Goal: Transaction & Acquisition: Obtain resource

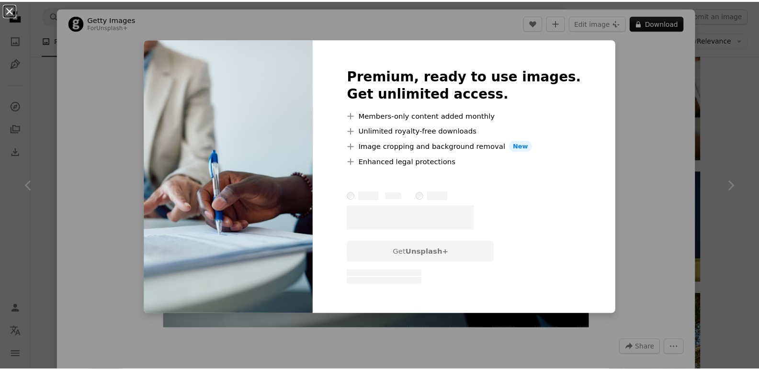
scroll to position [623, 0]
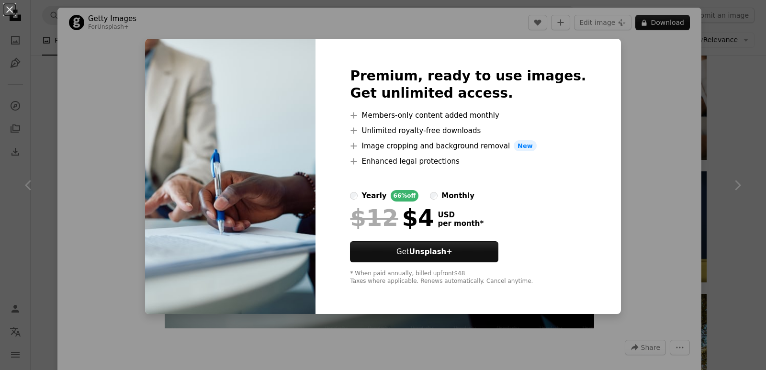
click at [586, 45] on div "Premium, ready to use images. Get unlimited access. A plus sign Members-only co…" at bounding box center [468, 177] width 305 height 276
click at [260, 244] on img at bounding box center [230, 177] width 170 height 276
click at [558, 40] on div "Premium, ready to use images. Get unlimited access. A plus sign Members-only co…" at bounding box center [468, 177] width 305 height 276
click at [424, 258] on button "Get Unsplash+" at bounding box center [424, 251] width 148 height 21
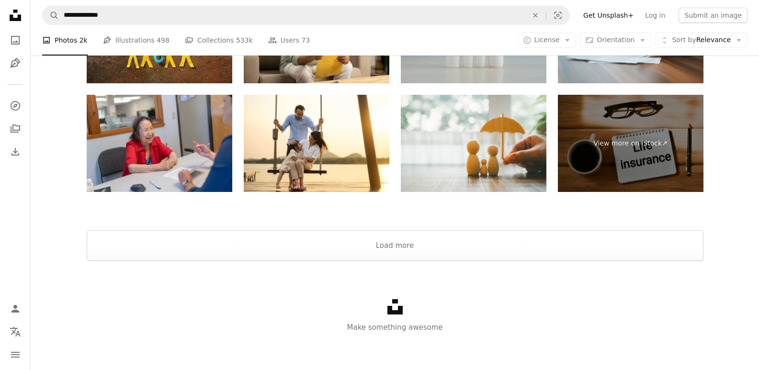
scroll to position [1584, 0]
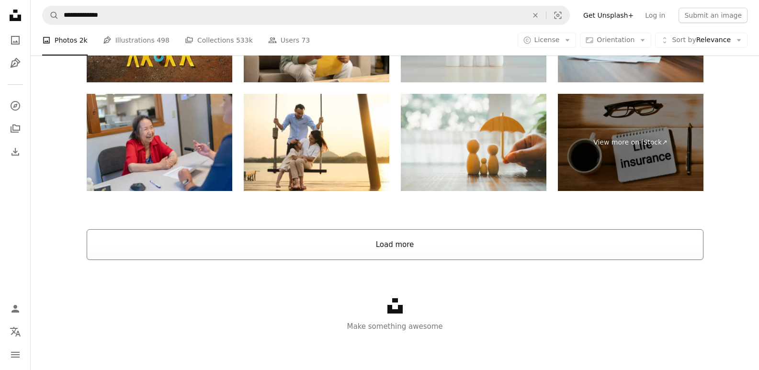
click at [398, 252] on button "Load more" at bounding box center [395, 244] width 617 height 31
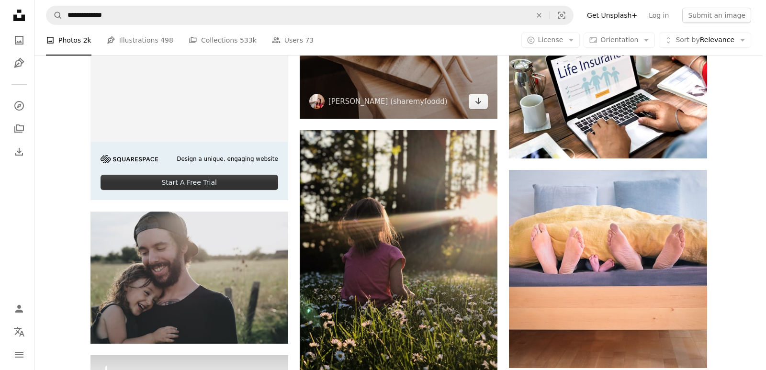
scroll to position [2255, 0]
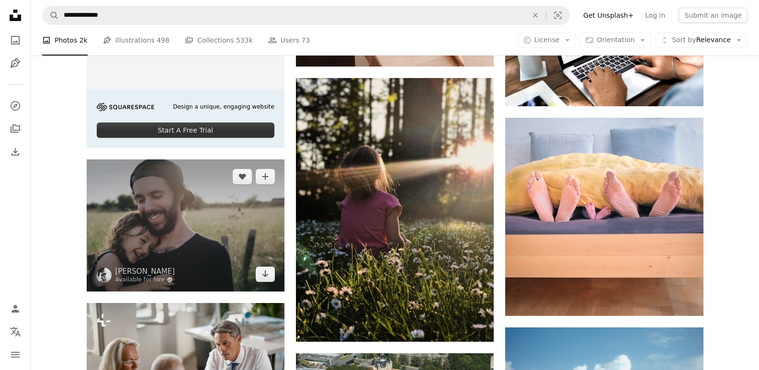
drag, startPoint x: 211, startPoint y: 227, endPoint x: 186, endPoint y: 236, distance: 26.4
click at [186, 236] on img at bounding box center [186, 225] width 198 height 132
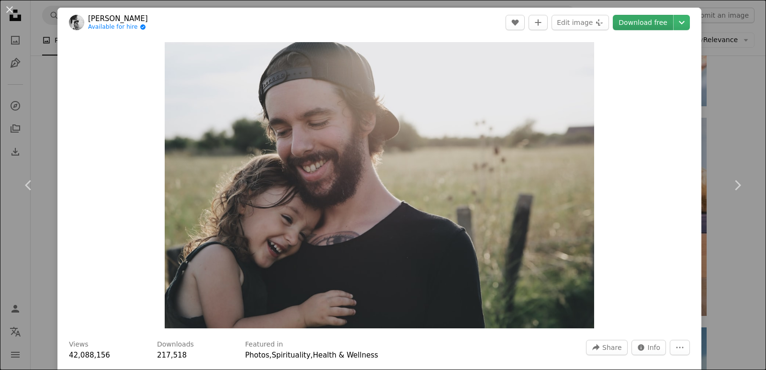
click at [637, 23] on link "Download free" at bounding box center [643, 22] width 60 height 15
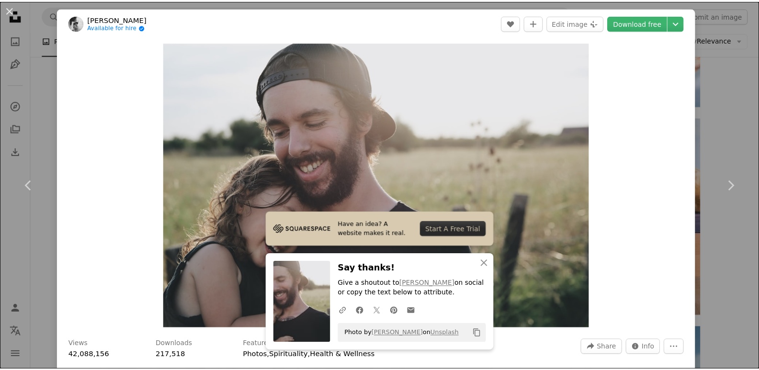
scroll to position [324, 0]
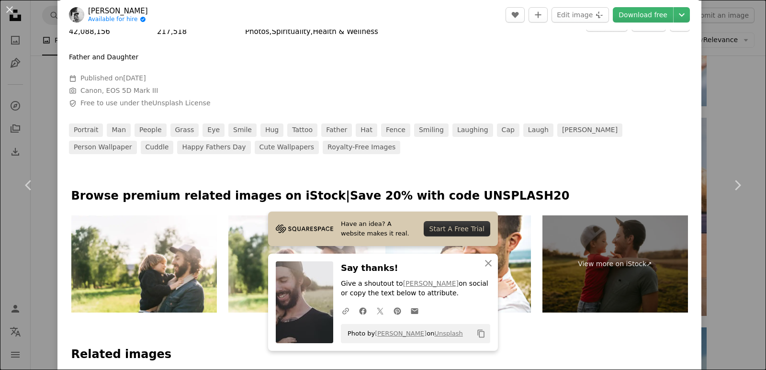
click at [715, 97] on div "An X shape Chevron left Chevron right Have an idea? A website makes it real. St…" at bounding box center [383, 185] width 766 height 370
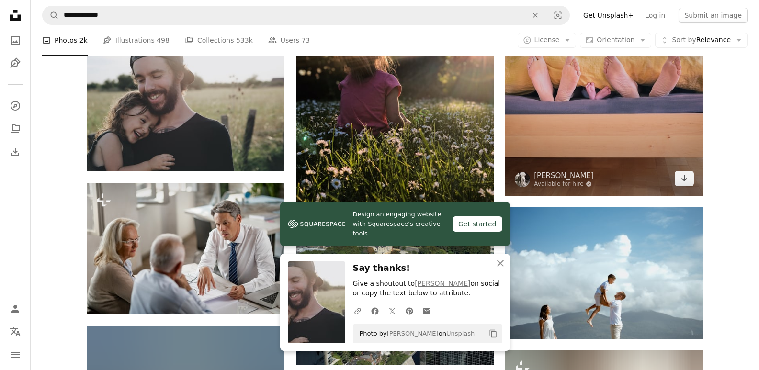
scroll to position [2398, 0]
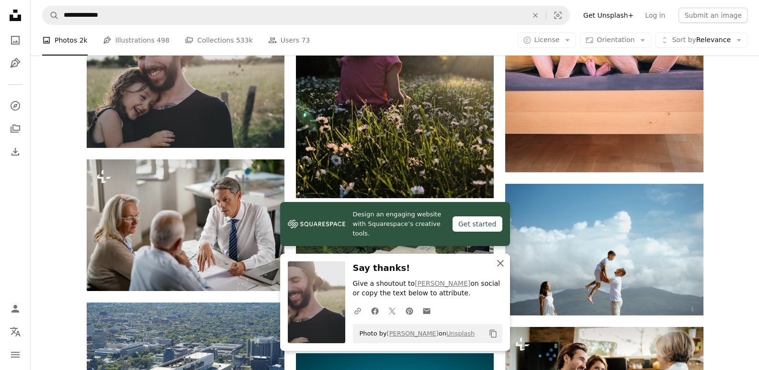
click at [497, 262] on icon "An X shape" at bounding box center [500, 263] width 11 height 11
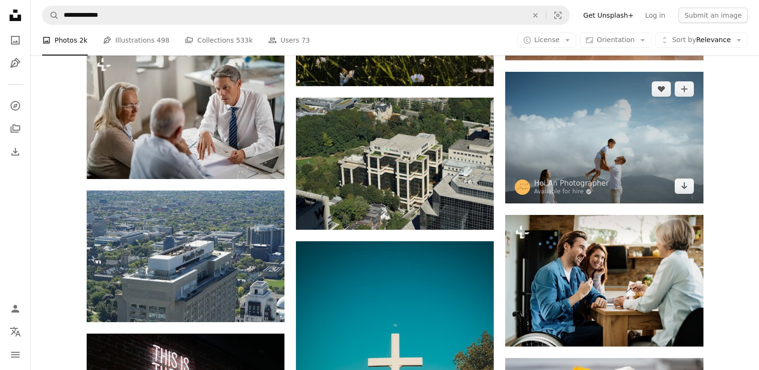
scroll to position [2590, 0]
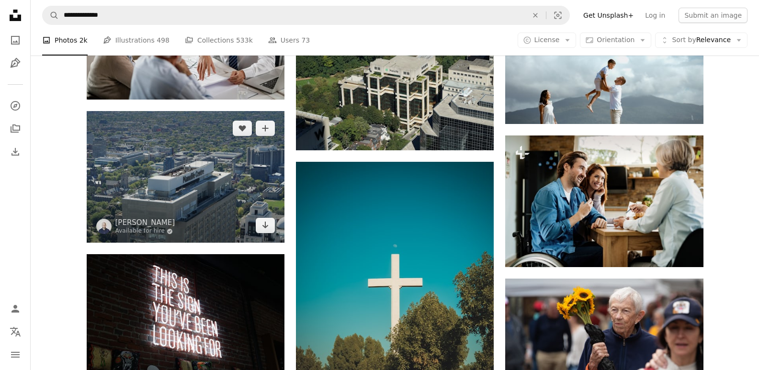
click at [165, 178] on img at bounding box center [186, 177] width 198 height 132
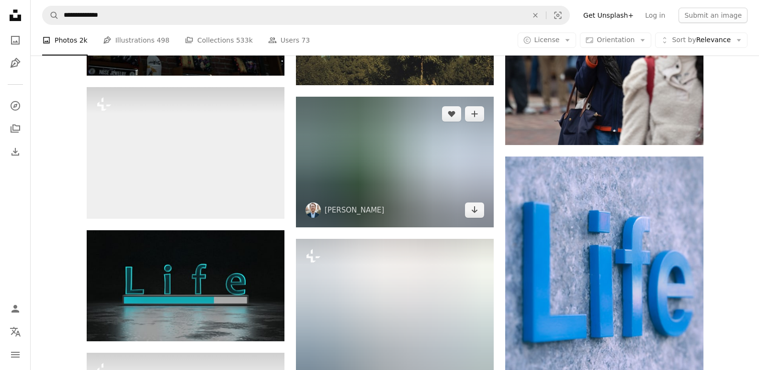
scroll to position [2877, 0]
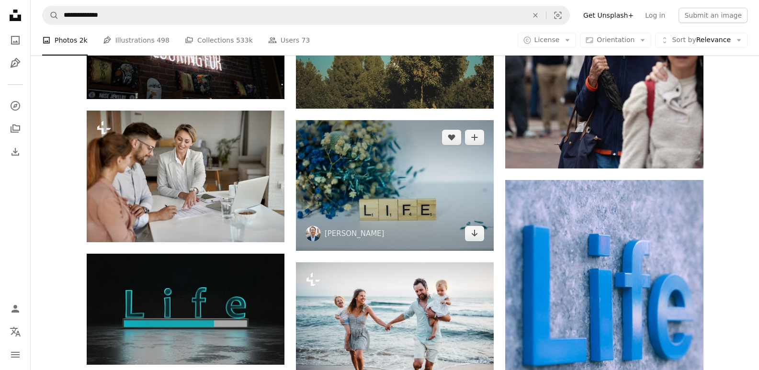
click at [360, 193] on img at bounding box center [395, 185] width 198 height 131
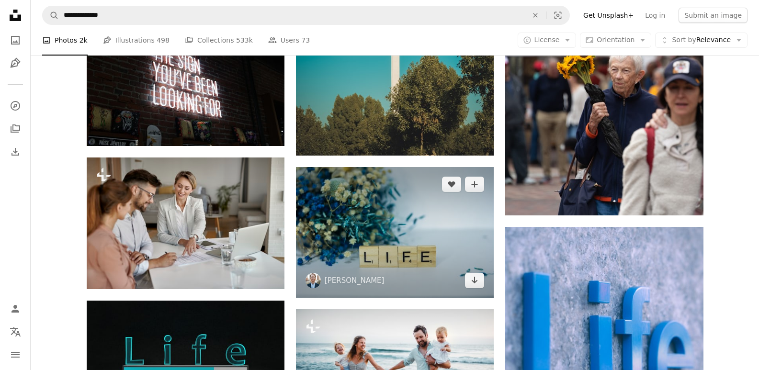
scroll to position [2829, 0]
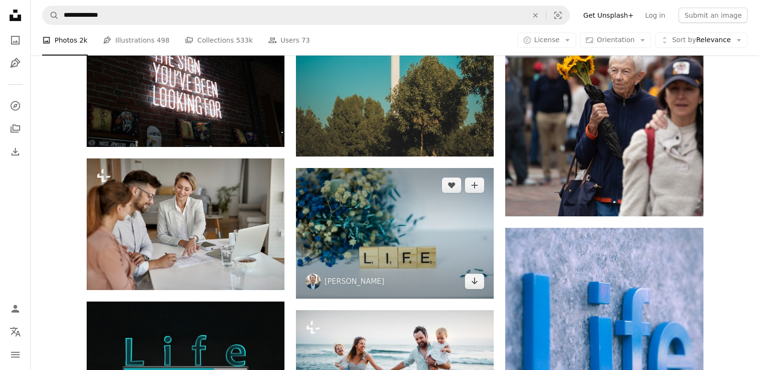
click at [386, 210] on img at bounding box center [395, 233] width 198 height 131
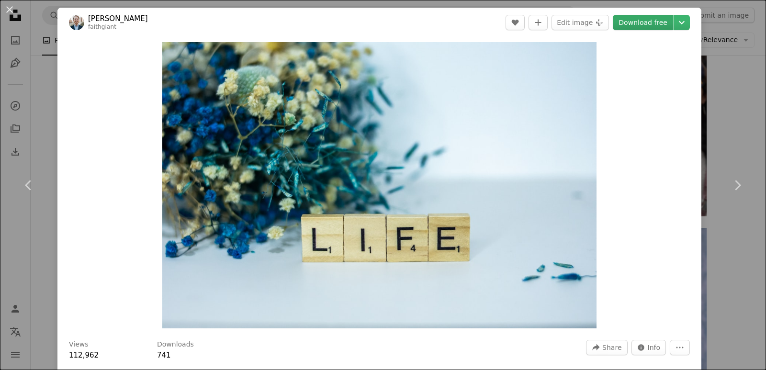
click at [644, 17] on link "Download free" at bounding box center [643, 22] width 60 height 15
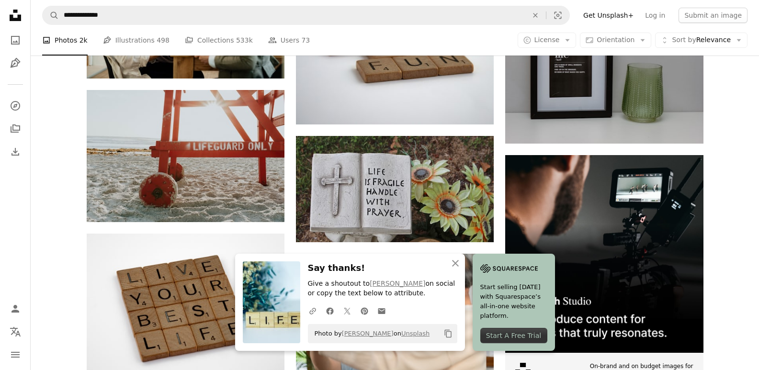
scroll to position [3356, 0]
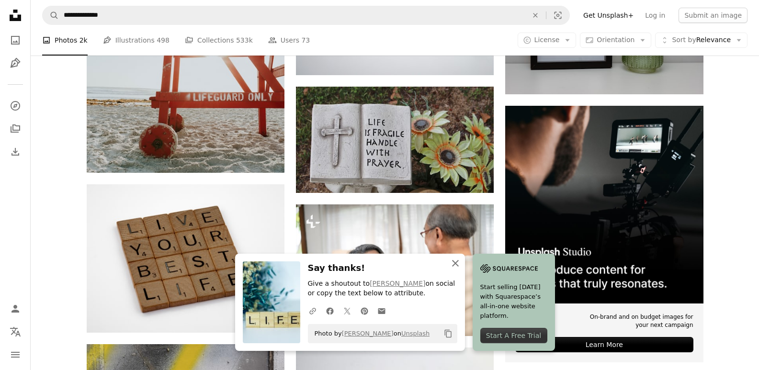
click at [451, 263] on icon "An X shape" at bounding box center [455, 263] width 11 height 11
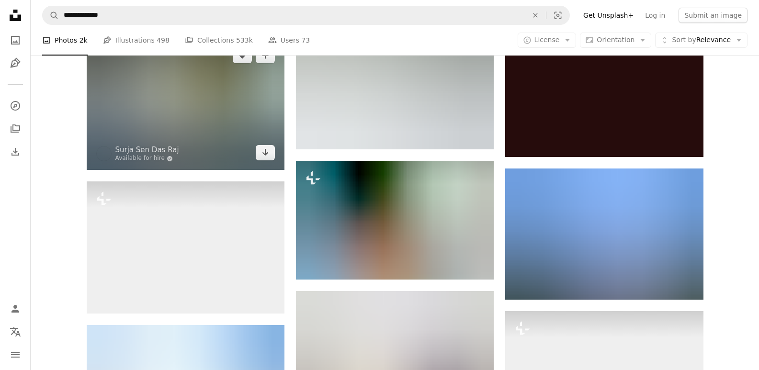
scroll to position [7331, 0]
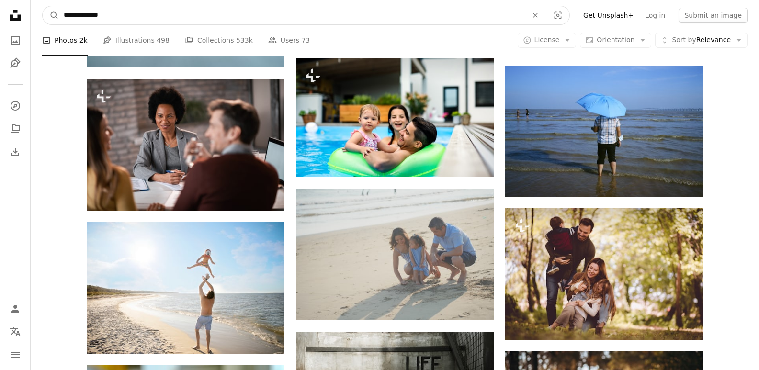
click at [63, 15] on input "**********" at bounding box center [292, 15] width 466 height 18
type input "**********"
click at [43, 6] on button "A magnifying glass" at bounding box center [51, 15] width 16 height 18
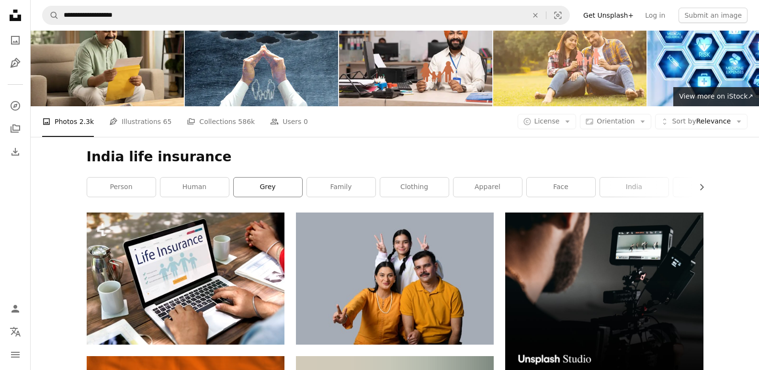
scroll to position [48, 0]
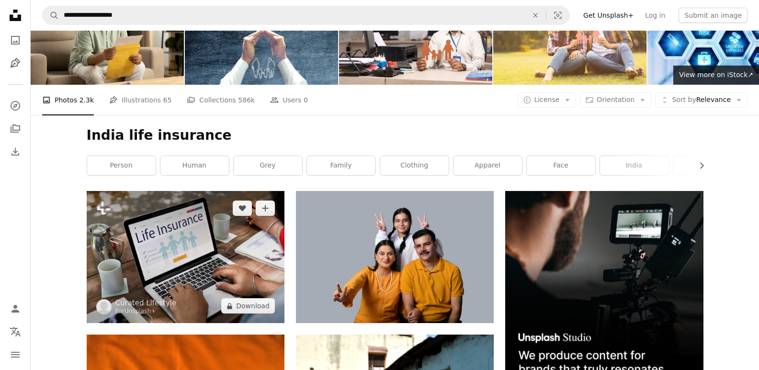
click at [220, 261] on img at bounding box center [186, 257] width 198 height 132
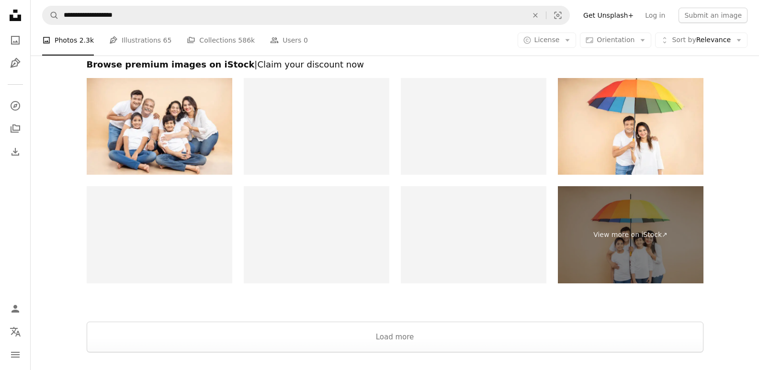
scroll to position [1772, 0]
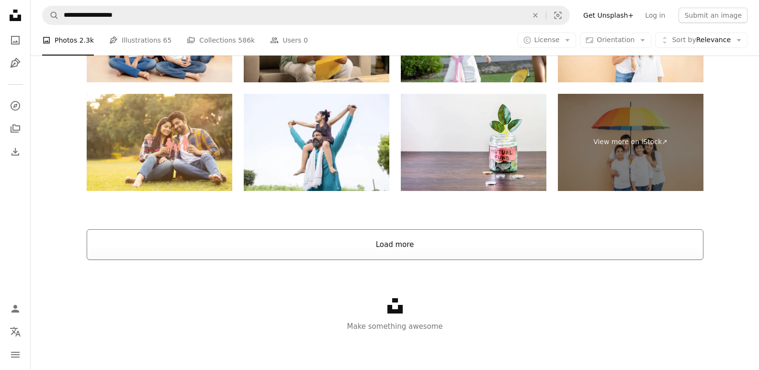
click at [385, 256] on button "Load more" at bounding box center [395, 244] width 617 height 31
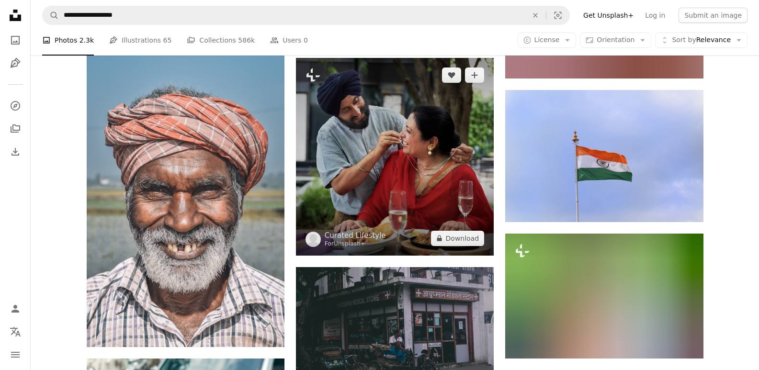
scroll to position [8648, 0]
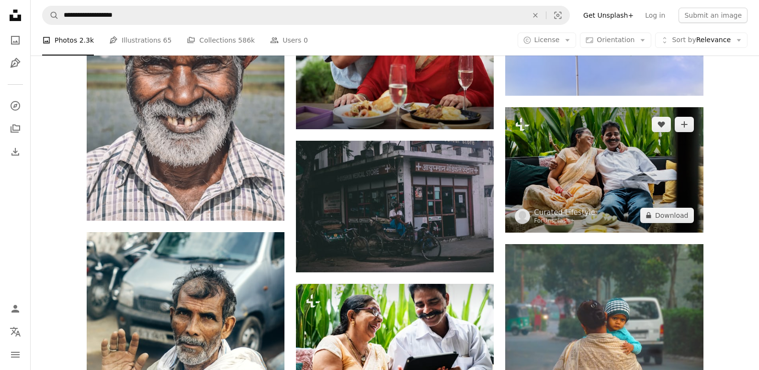
click at [585, 181] on img at bounding box center [604, 169] width 198 height 125
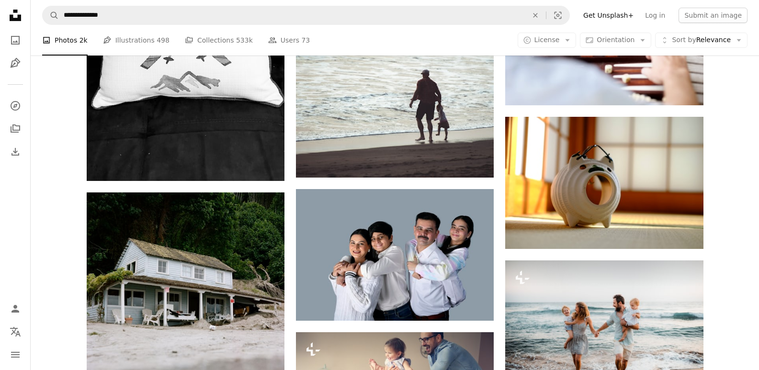
scroll to position [11688, 0]
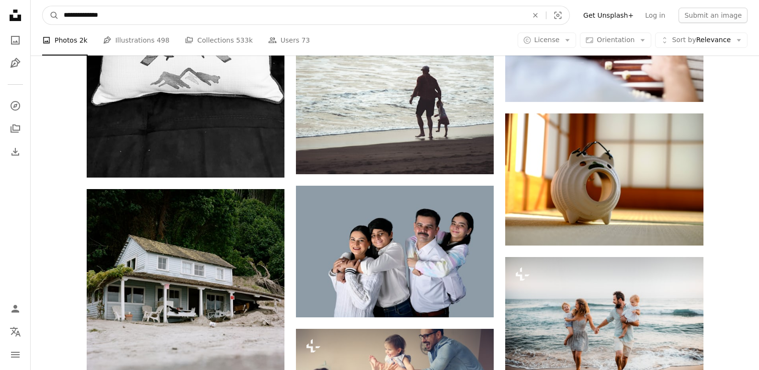
drag, startPoint x: 97, startPoint y: 15, endPoint x: 41, endPoint y: 16, distance: 56.0
click at [41, 16] on nav "**********" at bounding box center [395, 15] width 728 height 31
type input "**********"
click at [43, 6] on button "A magnifying glass" at bounding box center [51, 15] width 16 height 18
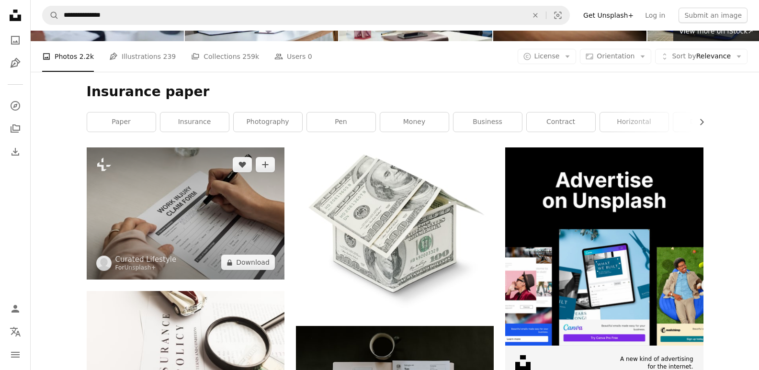
scroll to position [96, 0]
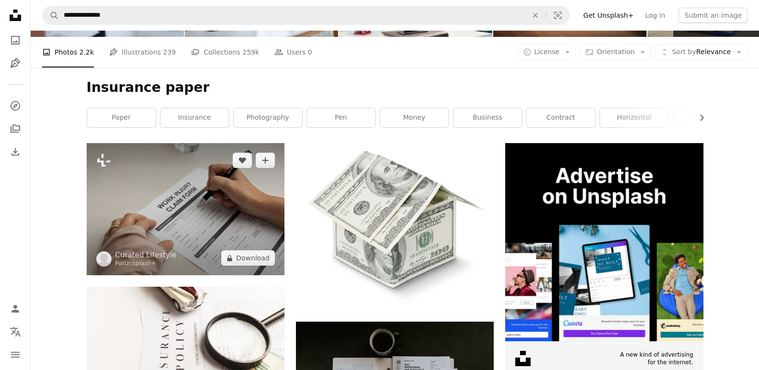
click at [199, 209] on img at bounding box center [186, 209] width 198 height 132
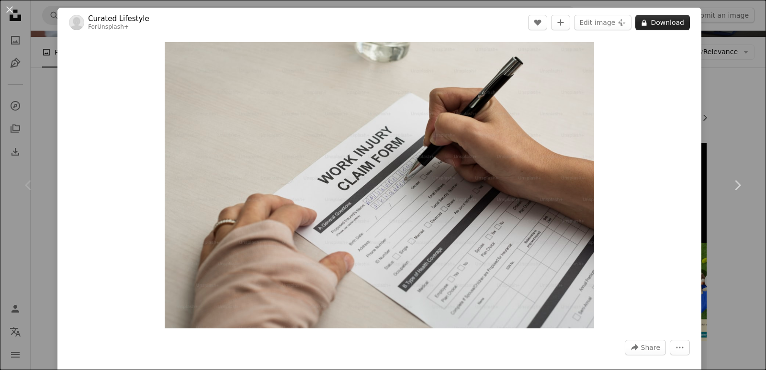
click at [652, 18] on button "A lock Download" at bounding box center [662, 22] width 55 height 15
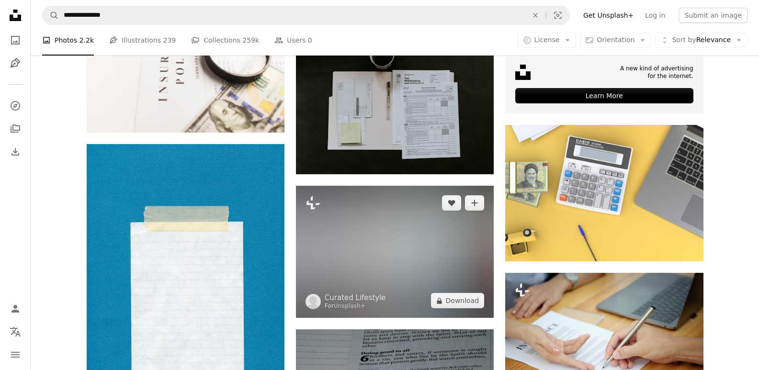
scroll to position [383, 0]
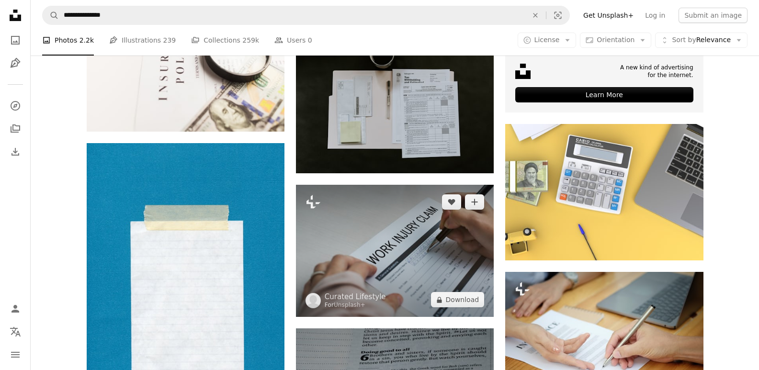
click at [448, 254] on img at bounding box center [395, 251] width 198 height 132
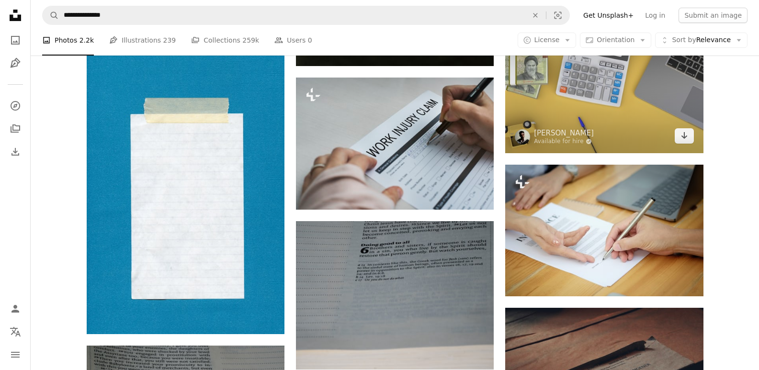
scroll to position [527, 0]
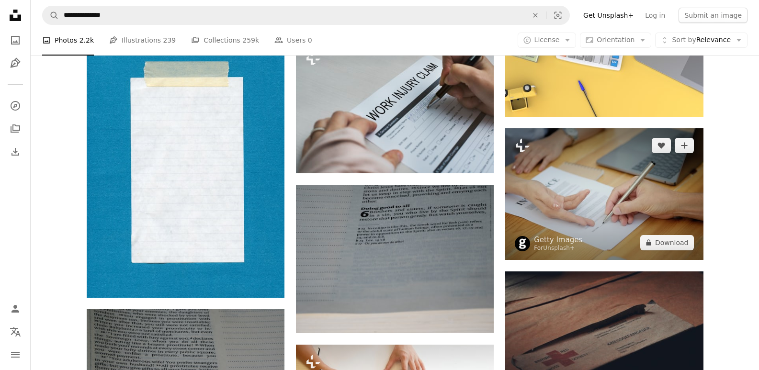
click at [584, 230] on img at bounding box center [604, 194] width 198 height 132
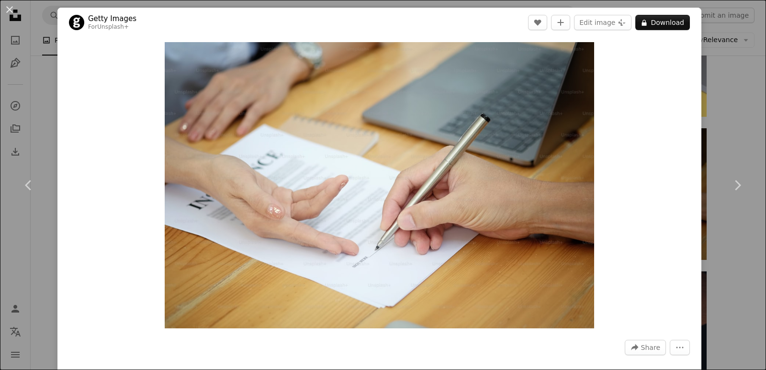
click at [725, 143] on link "Chevron right" at bounding box center [737, 185] width 57 height 92
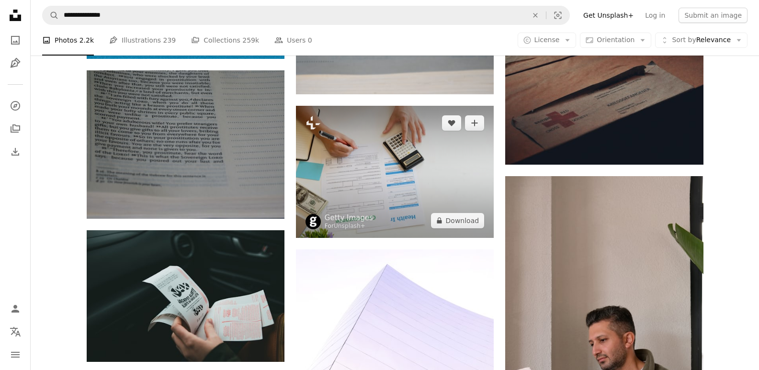
scroll to position [766, 0]
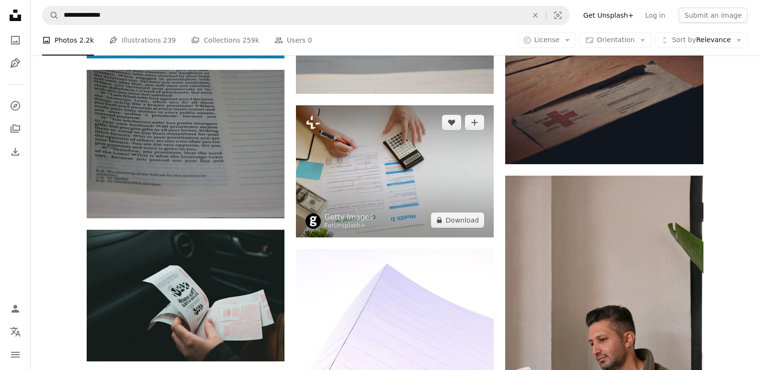
click at [409, 176] on img at bounding box center [395, 171] width 198 height 132
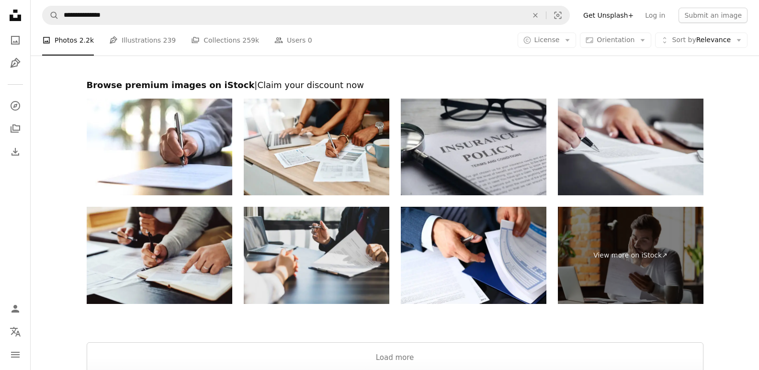
scroll to position [1724, 0]
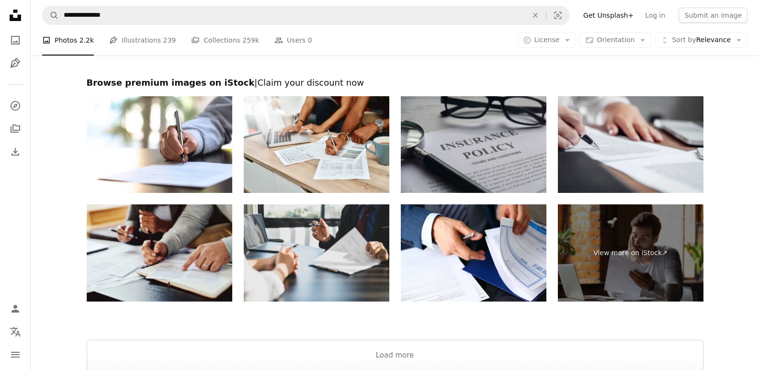
click at [446, 142] on img at bounding box center [474, 144] width 146 height 97
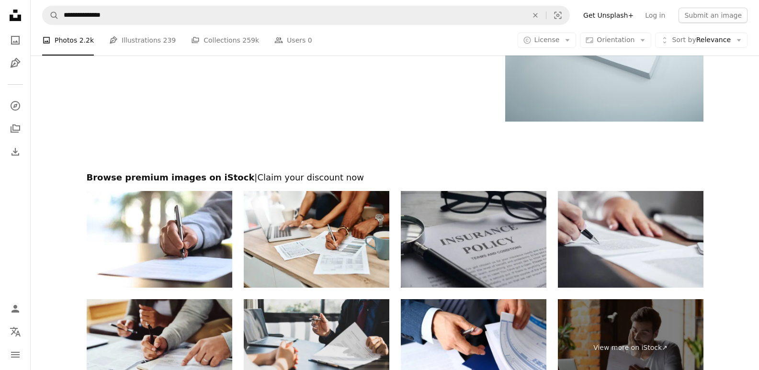
scroll to position [1628, 0]
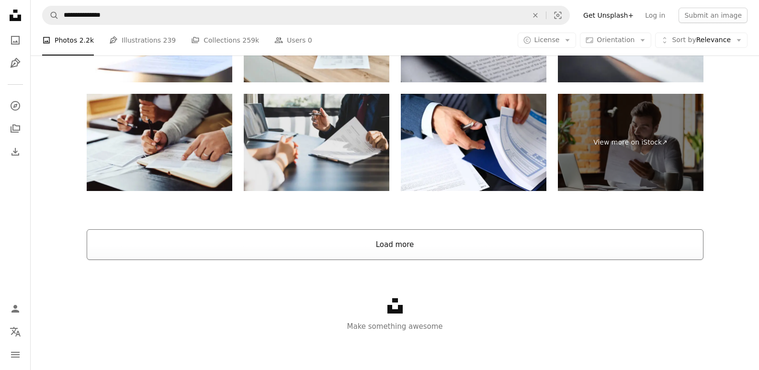
click at [448, 238] on button "Load more" at bounding box center [395, 244] width 617 height 31
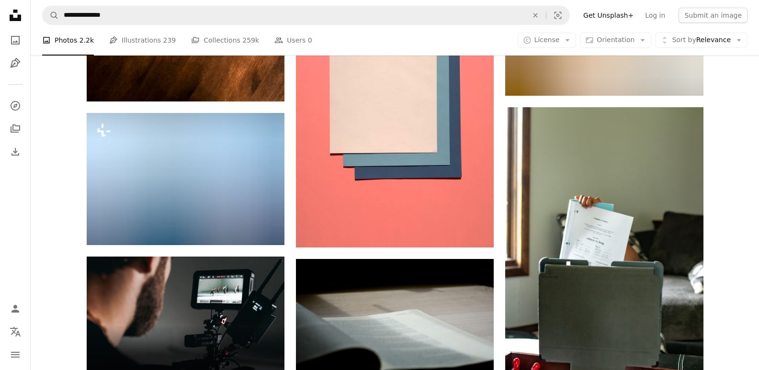
scroll to position [1835, 0]
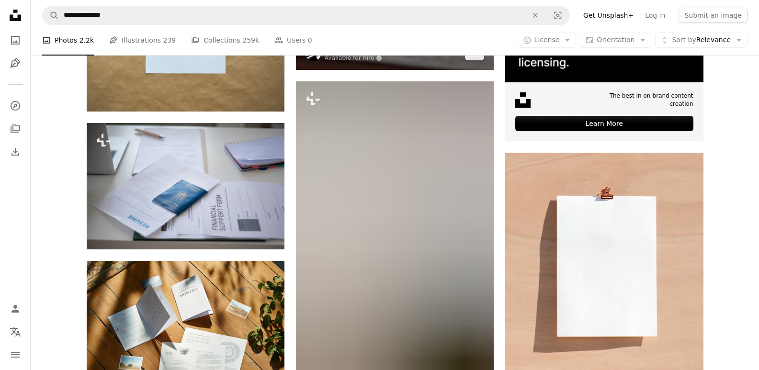
scroll to position [4181, 0]
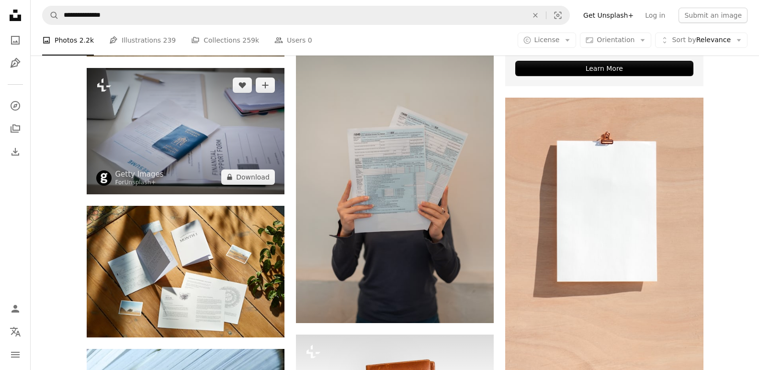
click at [223, 129] on img at bounding box center [186, 131] width 198 height 126
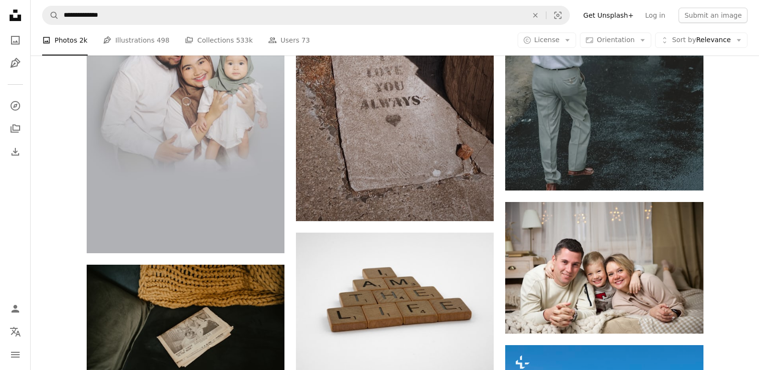
scroll to position [9484, 0]
